Goal: Obtain resource: Obtain resource

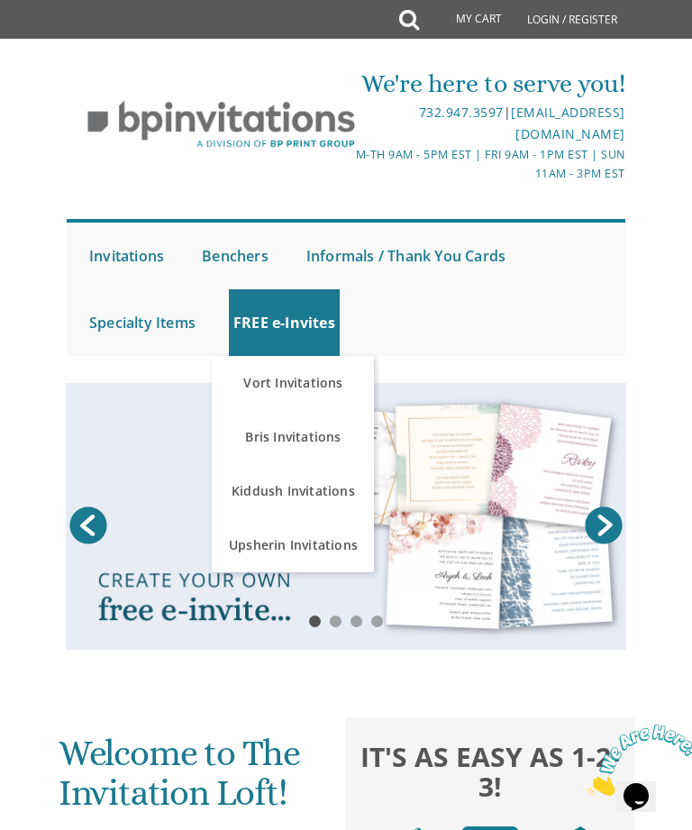
click at [310, 546] on link "Upsherin Invitations" at bounding box center [293, 545] width 162 height 54
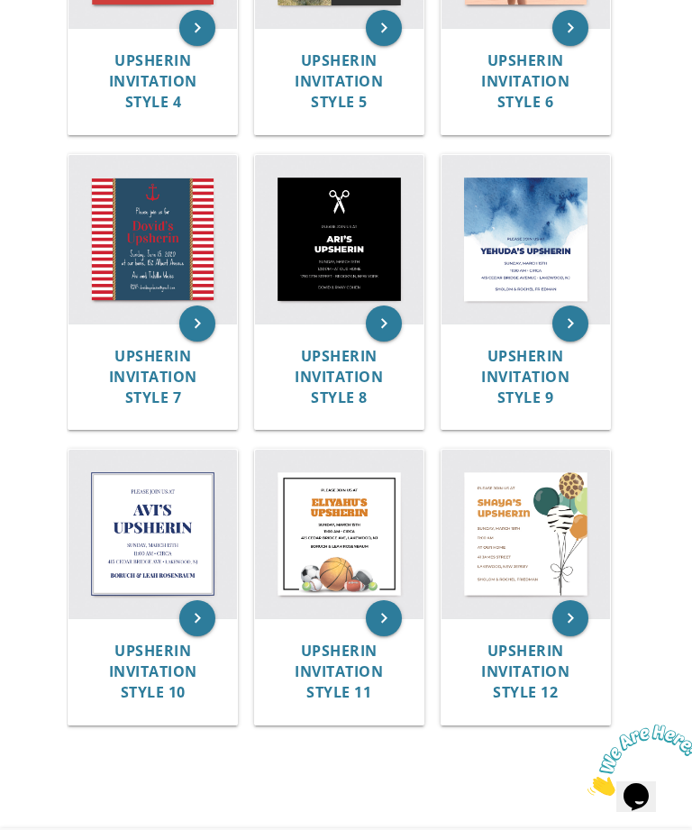
scroll to position [913, 0]
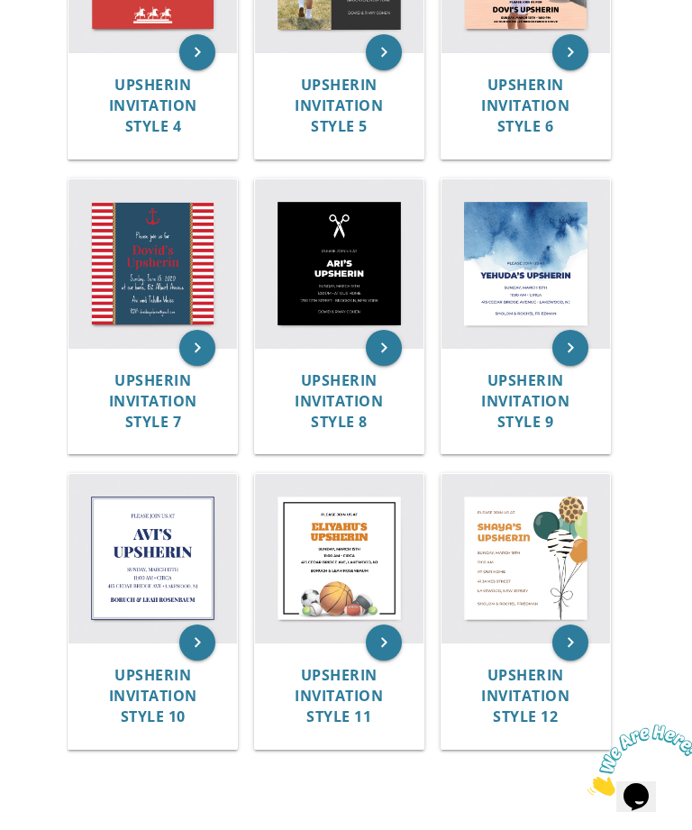
click at [358, 282] on img at bounding box center [339, 263] width 169 height 169
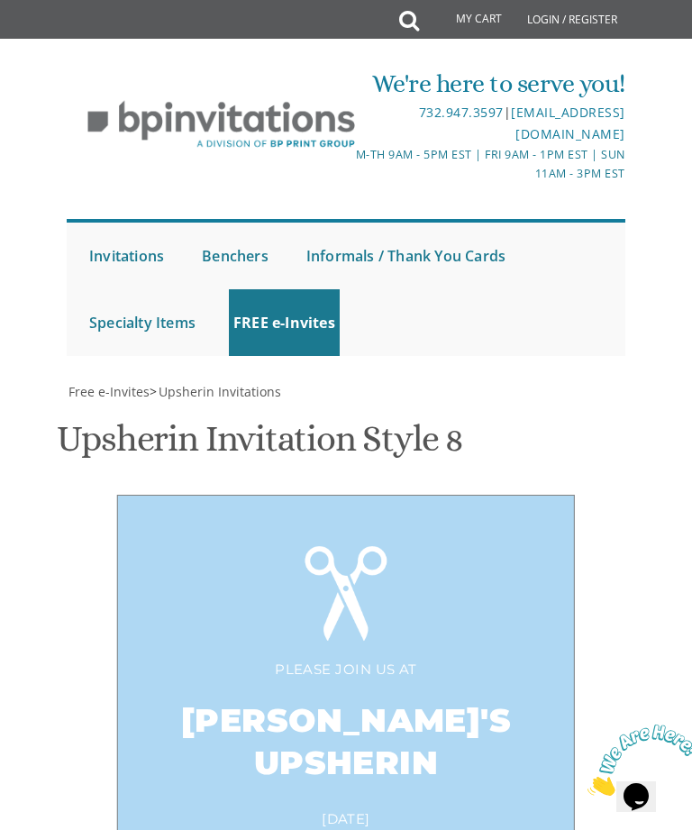
scroll to position [535, 0]
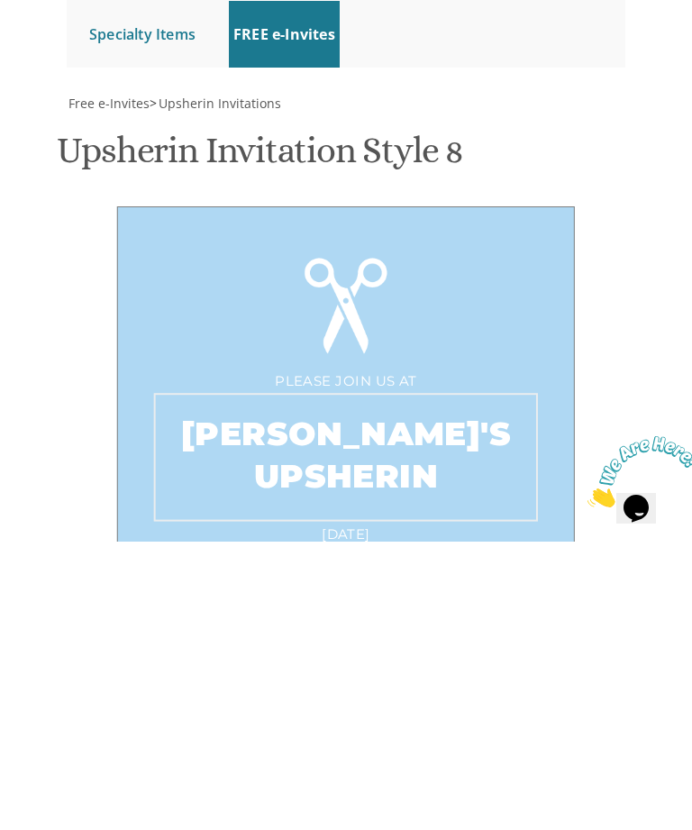
type textarea "[PERSON_NAME]’s Upsherin"
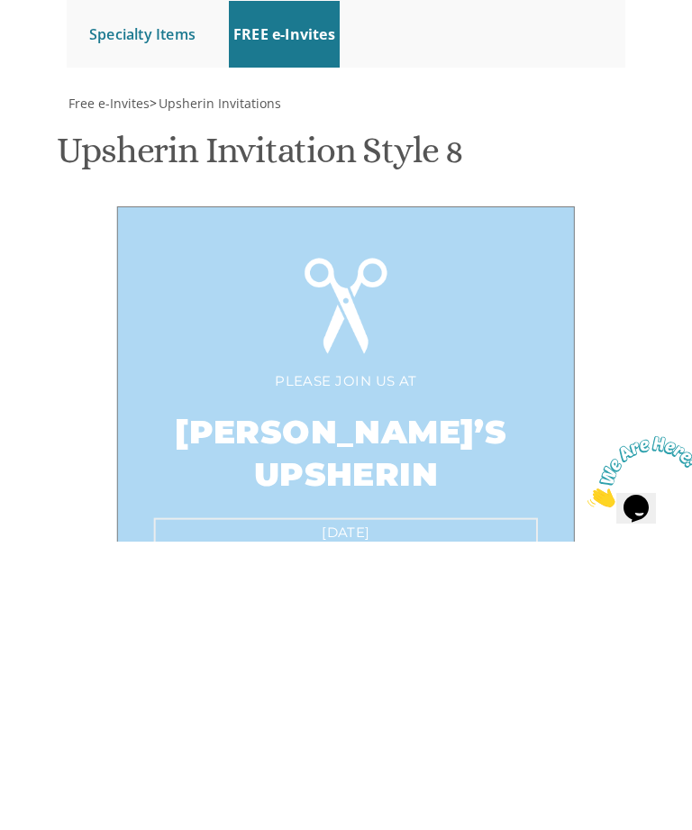
type textarea "[DATE] 1-3 pm • at our home [STREET_ADDRESS]"
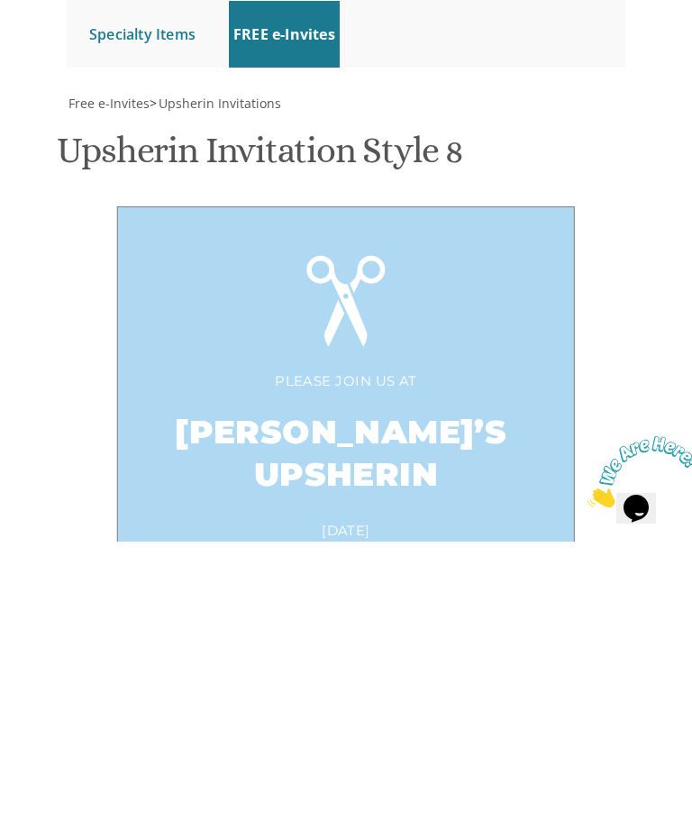
type textarea "A"
type textarea "[PERSON_NAME] and [PERSON_NAME]"
type input "[EMAIL_ADDRESS][DOMAIN_NAME]"
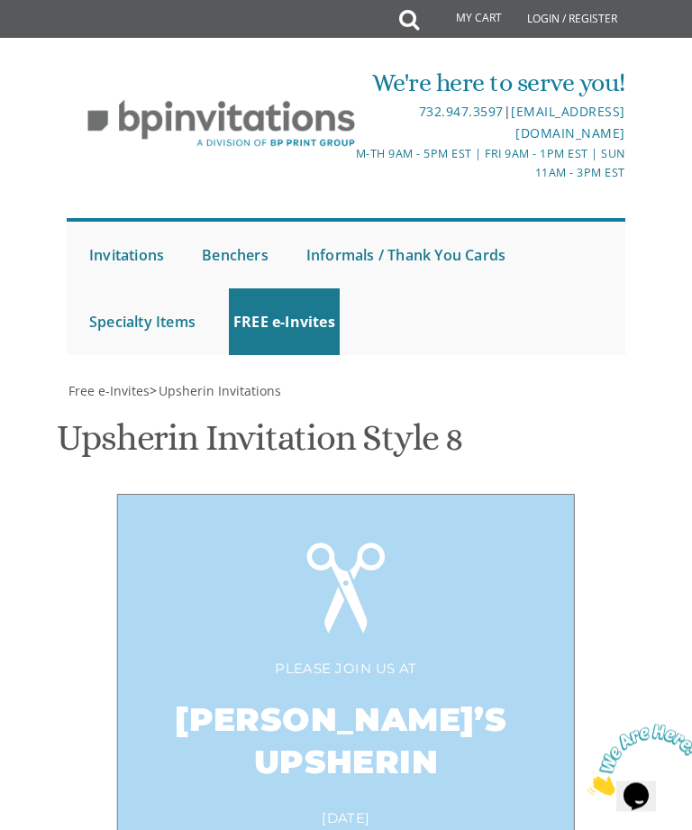
scroll to position [903, 0]
